Goal: Information Seeking & Learning: Learn about a topic

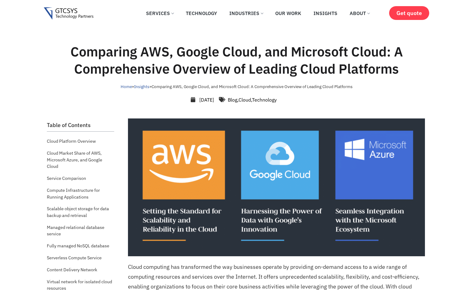
click at [290, 55] on h1 "Comparing AWS, Google Cloud, and Microsoft Cloud: A Comprehensive Overview of L…" at bounding box center [237, 60] width 348 height 34
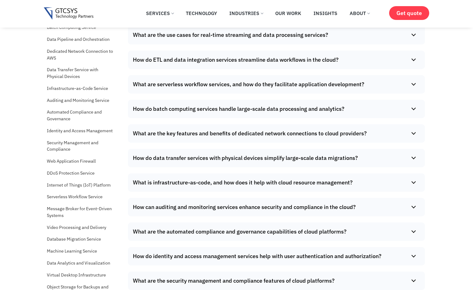
scroll to position [35551, 0]
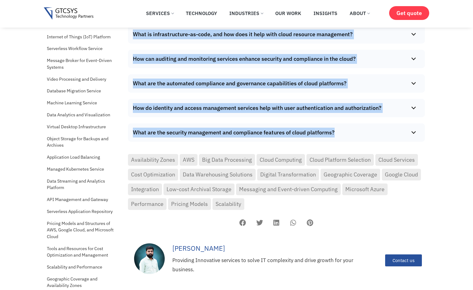
drag, startPoint x: 128, startPoint y: 85, endPoint x: 357, endPoint y: 63, distance: 229.9
copy div "Cloud computing has transformed the way businesses operate by providing on-dema…"
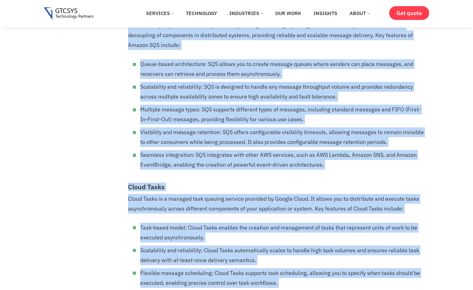
scroll to position [0, 0]
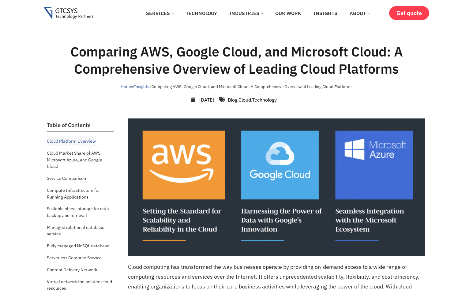
drag, startPoint x: 98, startPoint y: 49, endPoint x: 90, endPoint y: 49, distance: 7.7
click at [98, 49] on h1 "Comparing AWS, Google Cloud, and Microsoft Cloud: A Comprehensive Overview of L…" at bounding box center [237, 60] width 348 height 34
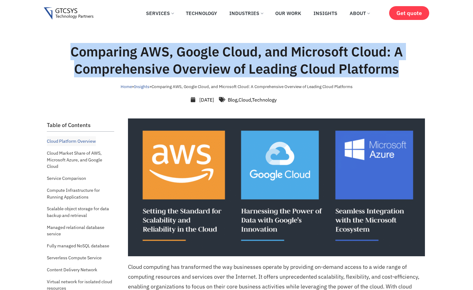
drag, startPoint x: 71, startPoint y: 48, endPoint x: 399, endPoint y: 70, distance: 328.7
click at [399, 70] on h1 "Comparing AWS, Google Cloud, and Microsoft Cloud: A Comprehensive Overview of L…" at bounding box center [237, 60] width 348 height 34
copy h1 "Comparing AWS, Google Cloud, and Microsoft Cloud: A Comprehensive Overview of L…"
